Goal: Communication & Community: Answer question/provide support

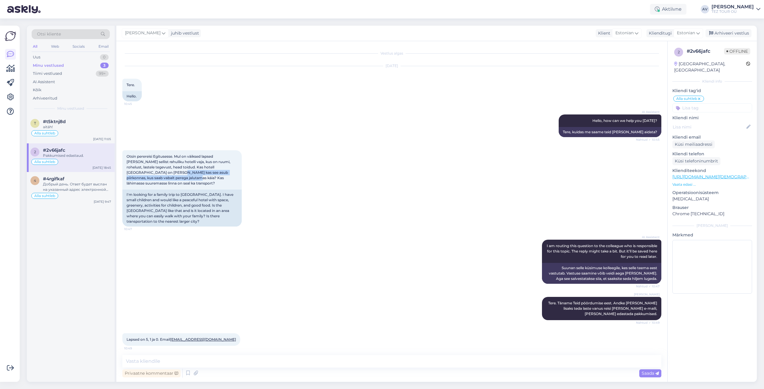
scroll to position [85, 0]
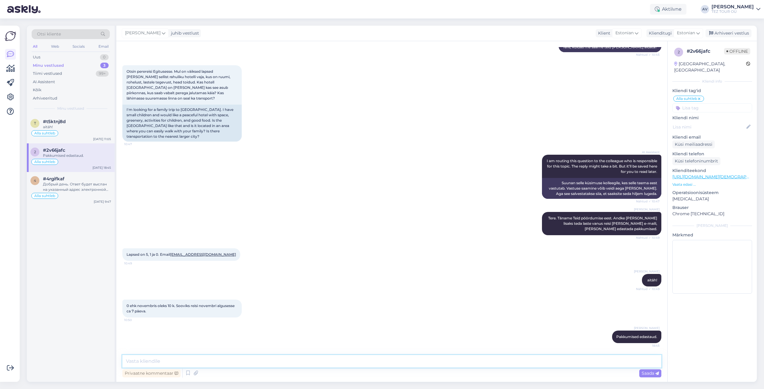
click at [202, 361] on textarea at bounding box center [391, 361] width 539 height 13
type textarea "Pakkumised edastatud."
click at [654, 373] on span "Saada" at bounding box center [649, 373] width 17 height 5
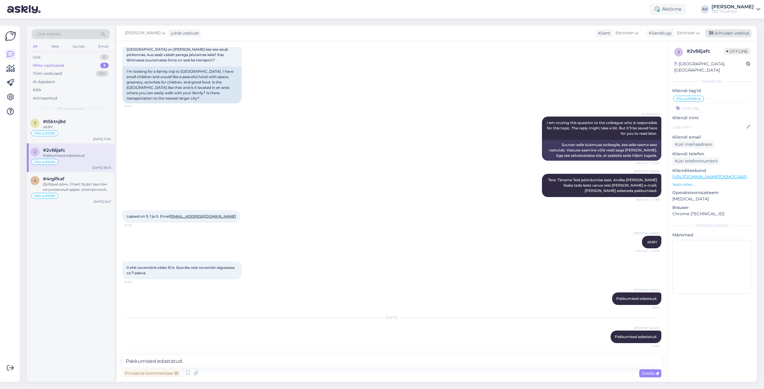
click at [737, 33] on div "Arhiveeri vestlus" at bounding box center [728, 33] width 46 height 8
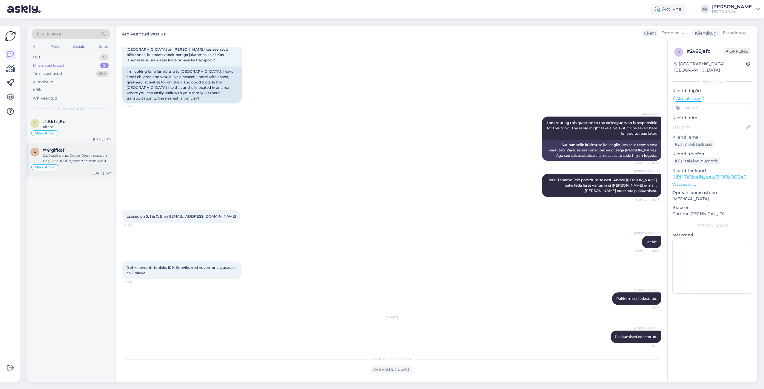
click at [89, 157] on div "Добрый день. Ответ будет выслан на указанный адрес электронной почты." at bounding box center [77, 158] width 68 height 11
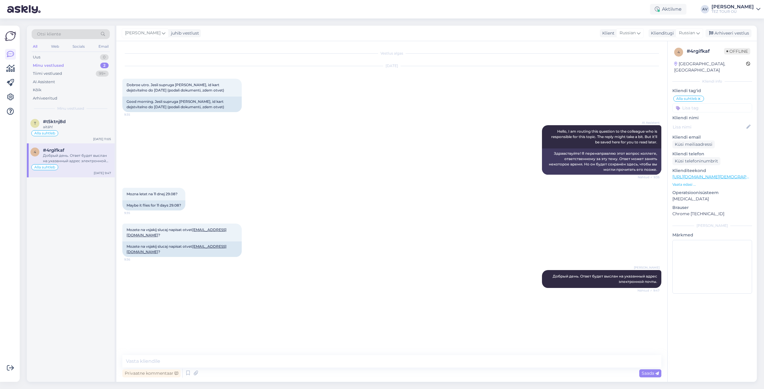
scroll to position [0, 0]
click at [719, 33] on div "Arhiveeri vestlus" at bounding box center [728, 33] width 46 height 8
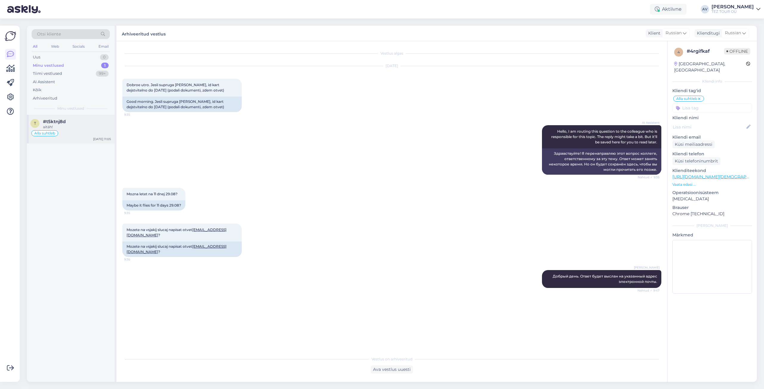
click at [64, 126] on div "aitäh!" at bounding box center [77, 126] width 68 height 5
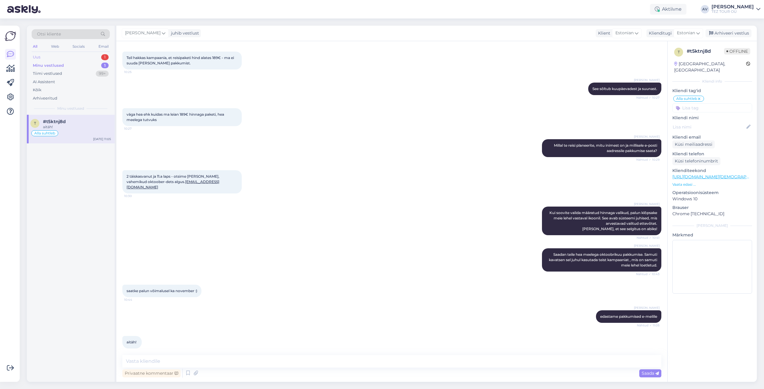
click at [56, 56] on div "Uus 1" at bounding box center [71, 57] width 78 height 8
click at [72, 128] on div "Hello, I am routing this question to the colleague who is responsible for this …" at bounding box center [77, 129] width 68 height 11
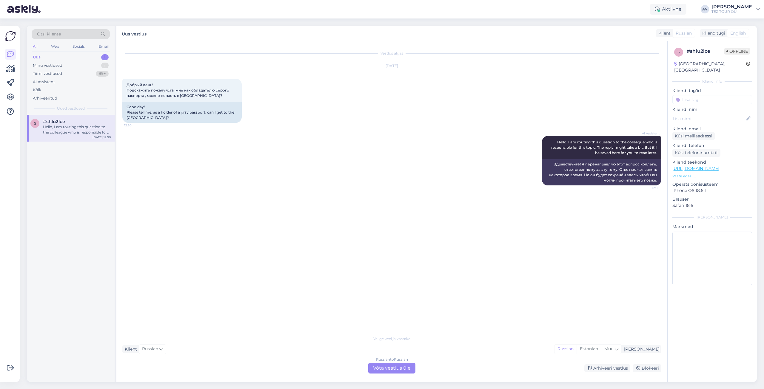
click at [404, 367] on div "Russian to Russian Võta vestlus üle" at bounding box center [391, 368] width 47 height 11
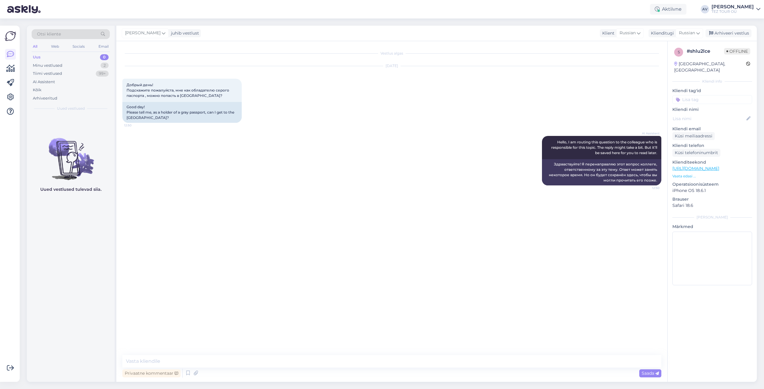
click at [708, 95] on input at bounding box center [712, 99] width 80 height 9
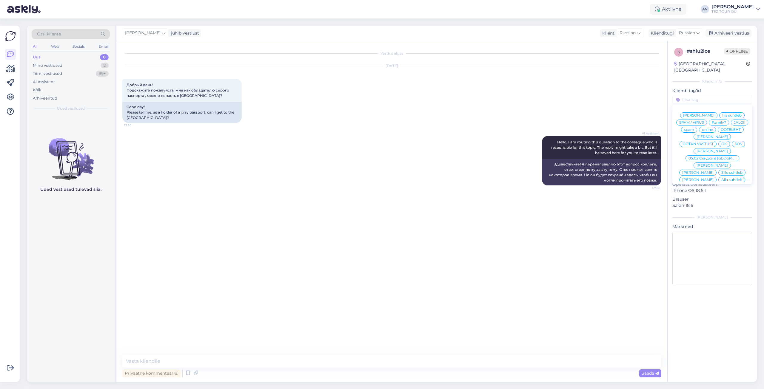
click at [721, 178] on span "Alla suhtleb" at bounding box center [731, 180] width 21 height 4
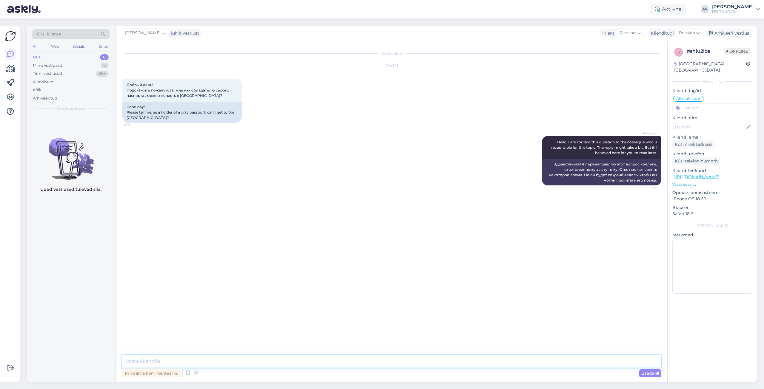
click at [253, 362] on textarea at bounding box center [391, 361] width 539 height 13
click at [201, 362] on textarea "Добрый день. Для получения информации рекомендуем обратиться" at bounding box center [391, 361] width 539 height 13
click at [349, 359] on textarea "Добрый день. Для получения достоверной информации рекомендуем обратиться" at bounding box center [391, 361] width 539 height 13
click at [352, 359] on div "Vestlus algas [DATE] Добрый день! Подскажите пожалуйста, мне как обладателю сер…" at bounding box center [391, 211] width 551 height 341
click at [351, 361] on textarea "Добрый день. Для получения достоверной информации рекомендуем обратиться" at bounding box center [391, 361] width 539 height 13
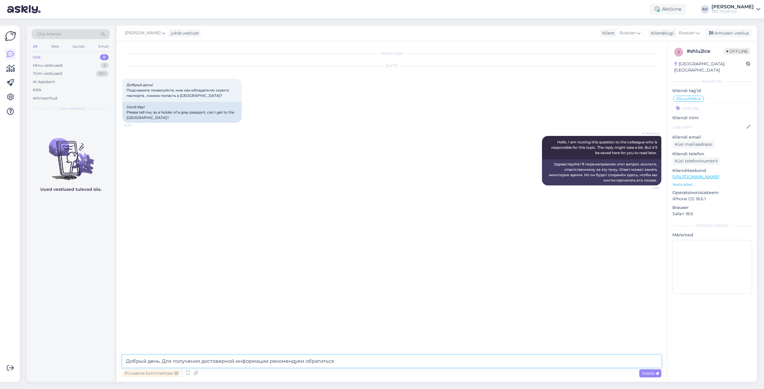
paste textarea "[URL][DOMAIN_NAME]"
type textarea "Добрый день. Для получения достоверной информации рекомендуем обратиться [URL][…"
click at [653, 374] on span "Saada" at bounding box center [649, 373] width 17 height 5
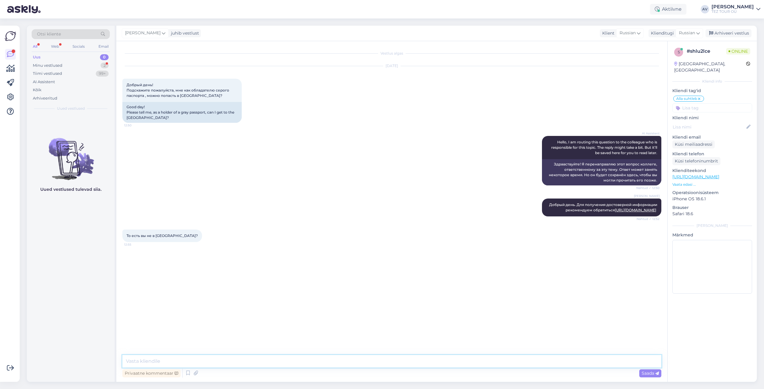
click at [150, 358] on textarea at bounding box center [391, 361] width 539 height 13
paste textarea "Для путешествия в Доминиканскую Республику с серым паспортом (паспортом иностра…"
type textarea "Для путешествия в Доминиканскую Республику с серым паспортом (паспортом иностра…"
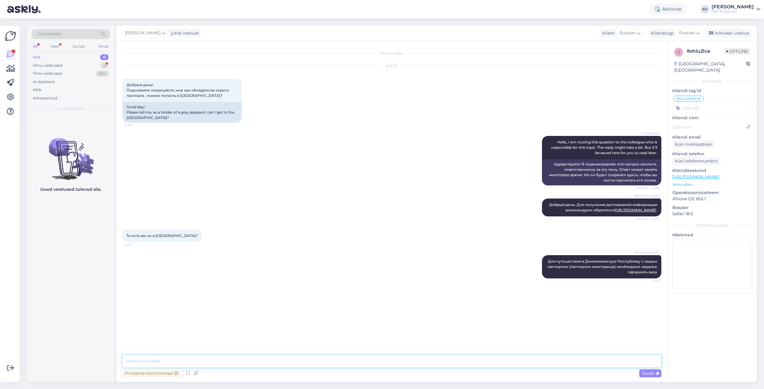
click at [243, 364] on textarea at bounding box center [391, 361] width 539 height 13
click at [242, 361] on textarea at bounding box center [391, 361] width 539 height 13
paste textarea "[URL][DOMAIN_NAME]"
type textarea "[URL][DOMAIN_NAME]"
click at [644, 373] on span "Saada" at bounding box center [649, 373] width 17 height 5
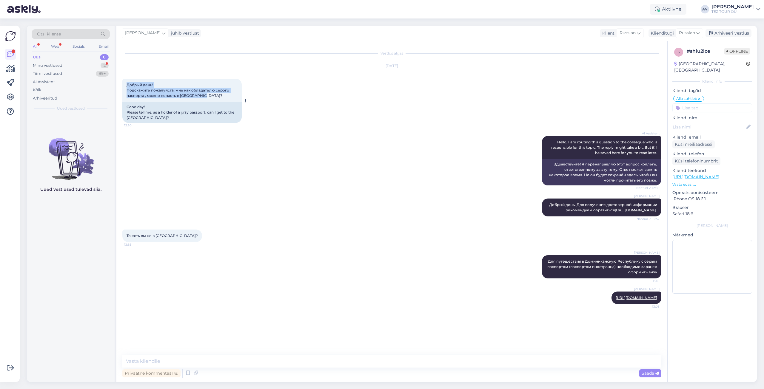
drag, startPoint x: 126, startPoint y: 85, endPoint x: 210, endPoint y: 97, distance: 84.3
click at [210, 97] on div "Добрый день! Подскажите пожалуйста, мне как обладателю серого паспорта , можно …" at bounding box center [181, 90] width 119 height 23
copy span "Добрый день! Подскажите пожалуйста, мне как обладателю серого паспорта , можно …"
click at [723, 33] on div "Arhiveeri vestlus" at bounding box center [728, 33] width 46 height 8
click at [72, 64] on div "Minu vestlused 1" at bounding box center [71, 65] width 78 height 8
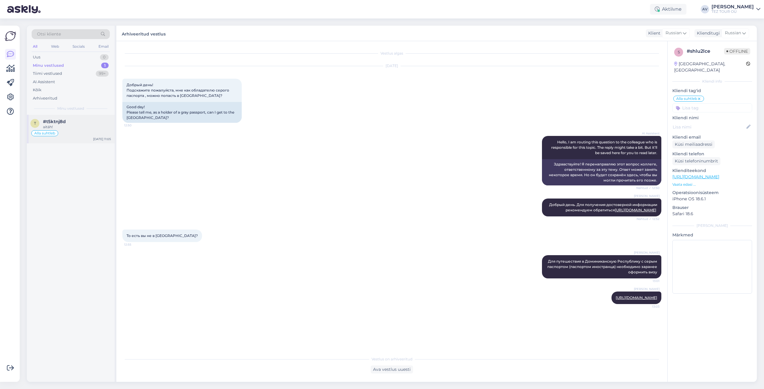
click at [69, 123] on div "#t5ktnj8d" at bounding box center [77, 121] width 68 height 5
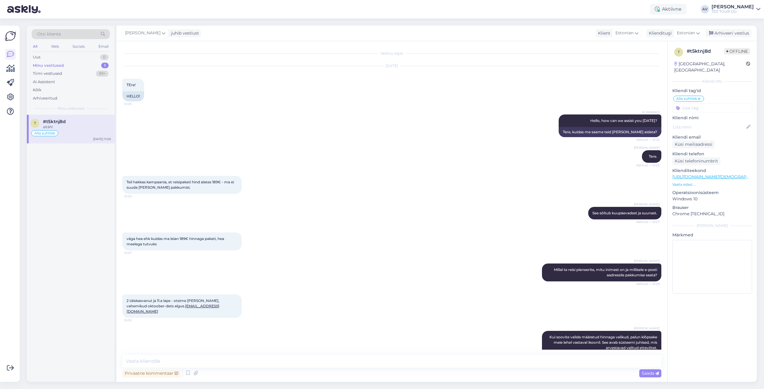
scroll to position [124, 0]
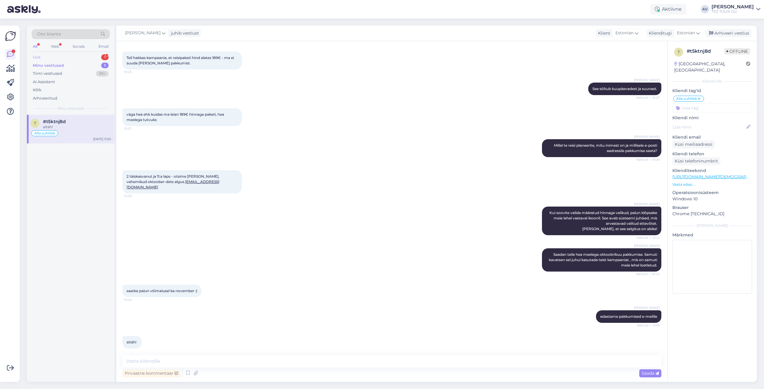
click at [49, 60] on div "Uus 1" at bounding box center [71, 57] width 78 height 8
click at [72, 121] on div "#43zbp8dt" at bounding box center [77, 121] width 68 height 5
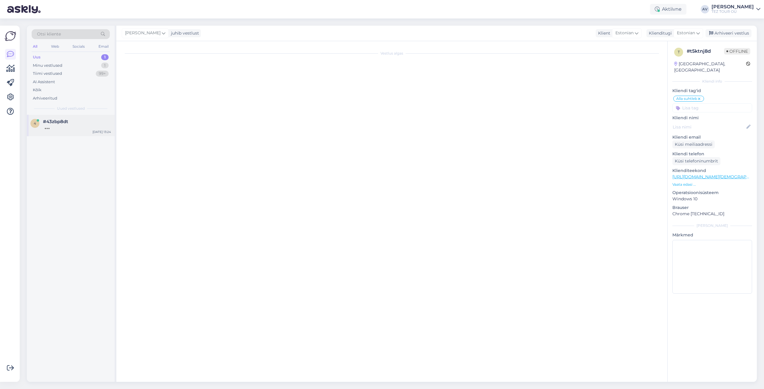
scroll to position [0, 0]
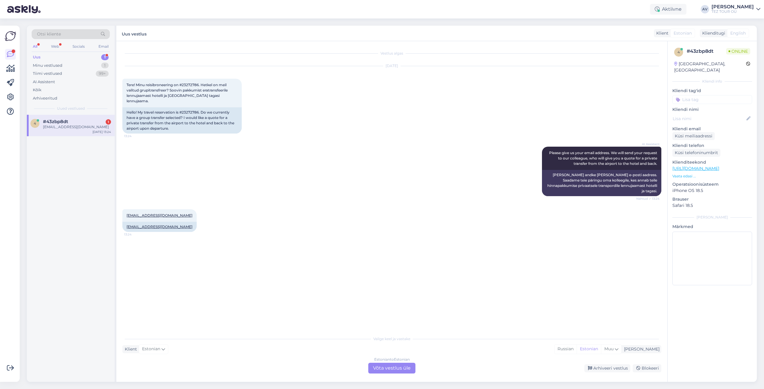
click at [373, 369] on div "Estonian to Estonian Võta vestlus üle" at bounding box center [391, 368] width 47 height 11
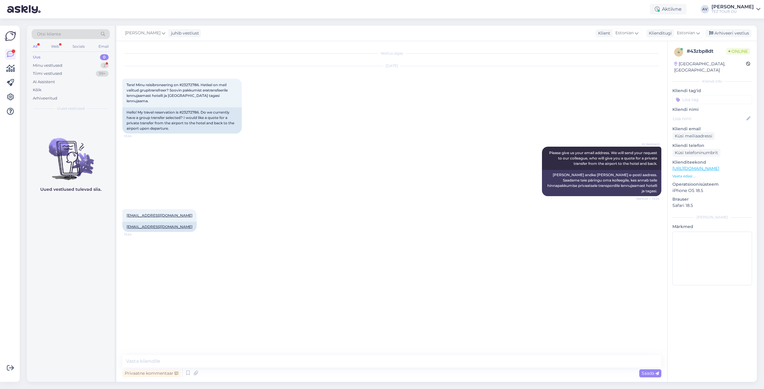
click at [690, 95] on input at bounding box center [712, 99] width 80 height 9
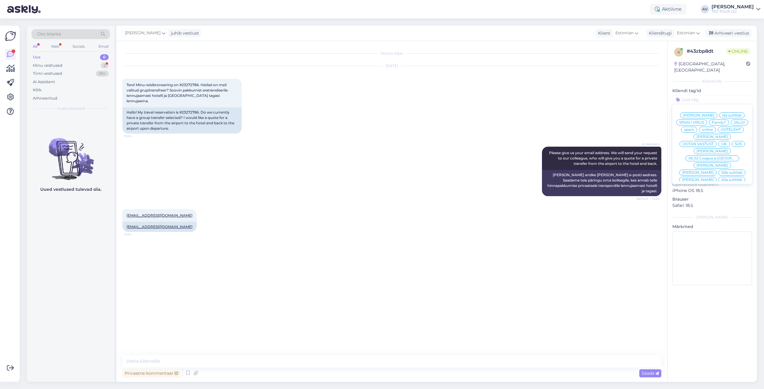
click at [721, 178] on span "Alla suhtleb" at bounding box center [731, 180] width 21 height 4
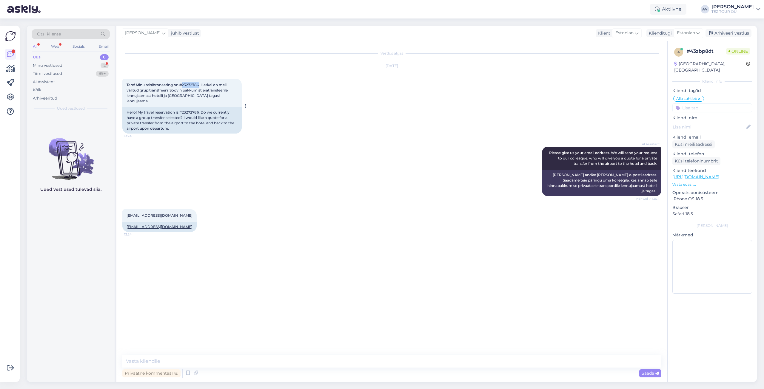
drag, startPoint x: 200, startPoint y: 85, endPoint x: 183, endPoint y: 84, distance: 16.7
click at [183, 84] on span "Tere! Minu reisibroneering on #23272786. Hetkel on meil valitud grupitransfreer…" at bounding box center [177, 93] width 102 height 21
copy span "23272786"
click at [251, 356] on textarea at bounding box center [391, 361] width 539 height 13
paste textarea "Kuna broneering tehakse online süsteemis, siis transfeeri muutmiseks palun kirj…"
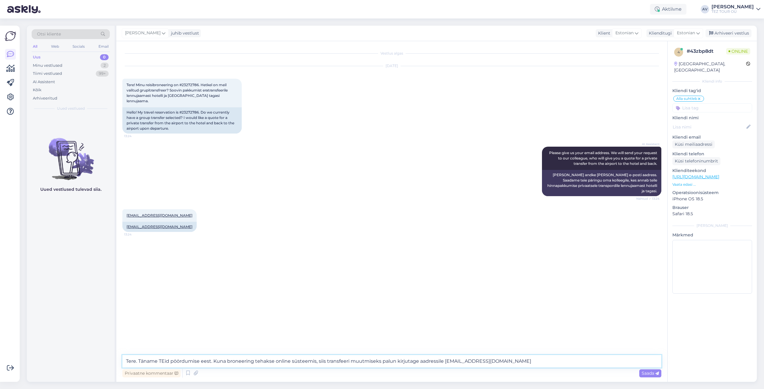
drag, startPoint x: 274, startPoint y: 362, endPoint x: 256, endPoint y: 363, distance: 17.9
click at [256, 363] on textarea "Tere. Täname TEid pöördumise eest. Kuna broneering tehakse online süsteemis, si…" at bounding box center [391, 361] width 539 height 13
type textarea "Tere. Täname TEid pöördumise eest. Kuna broneering vormistatud meie online süst…"
click at [653, 376] on span "Saada" at bounding box center [649, 373] width 17 height 5
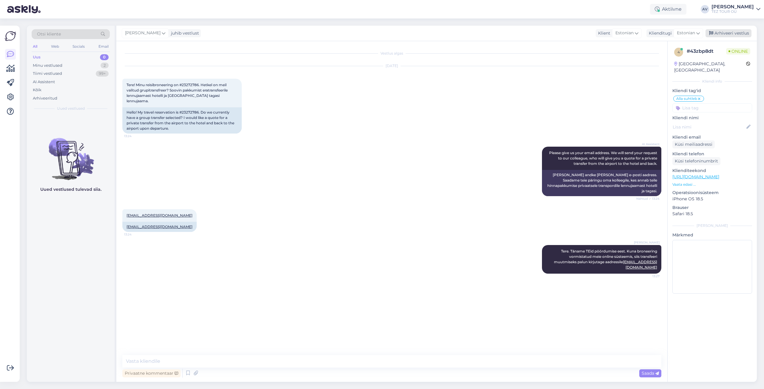
click at [727, 33] on div "Arhiveeri vestlus" at bounding box center [728, 33] width 46 height 8
